Goal: Check status: Check status

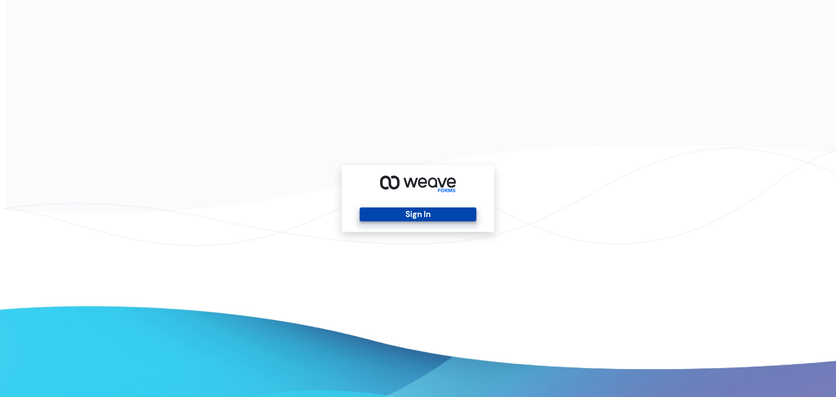
click at [430, 215] on button "Sign In" at bounding box center [418, 214] width 116 height 14
